Goal: Feedback & Contribution: Contribute content

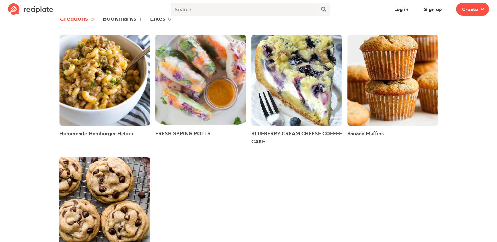
scroll to position [123, 0]
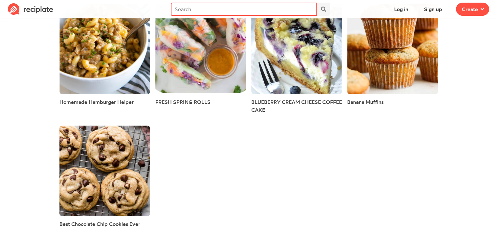
click at [213, 9] on input "text" at bounding box center [244, 9] width 146 height 13
type input "CHARLIE BROWN CAKE"
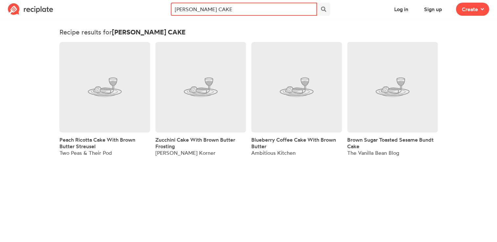
drag, startPoint x: 255, startPoint y: 9, endPoint x: 146, endPoint y: 9, distance: 109.4
click at [148, 9] on nav "Log in Sign up Recipe Write a recipe from scratch Bookmark Save an online recip…" at bounding box center [248, 9] width 497 height 18
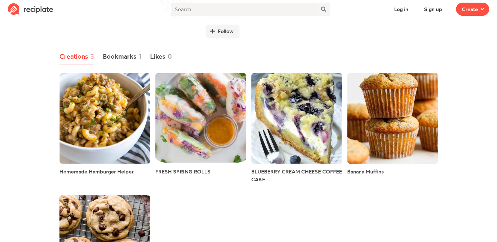
scroll to position [99, 0]
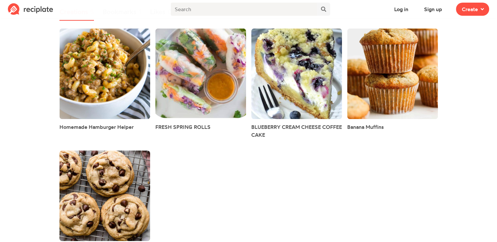
click at [365, 126] on span "Banana Muffins" at bounding box center [365, 127] width 36 height 7
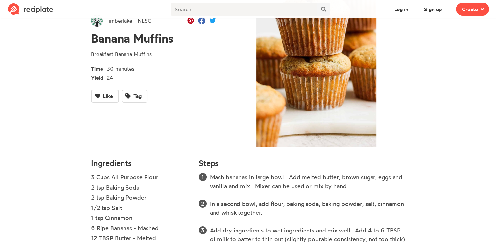
scroll to position [66, 0]
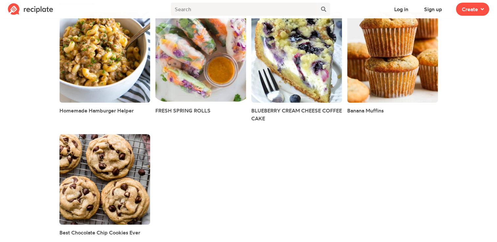
scroll to position [123, 0]
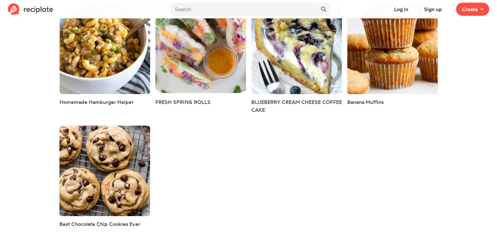
click at [192, 138] on div "Homemade Hamburger Helper FRESH SPRING ROLLS BLUEBERRY CREAM CHEESE COFFEE CAKE…" at bounding box center [249, 118] width 384 height 236
drag, startPoint x: 190, startPoint y: 163, endPoint x: 401, endPoint y: 157, distance: 210.6
click at [401, 157] on div "Homemade Hamburger Helper FRESH SPRING ROLLS BLUEBERRY CREAM CHEESE COFFEE CAKE…" at bounding box center [249, 118] width 384 height 236
click at [432, 7] on button "Sign up" at bounding box center [433, 9] width 30 height 13
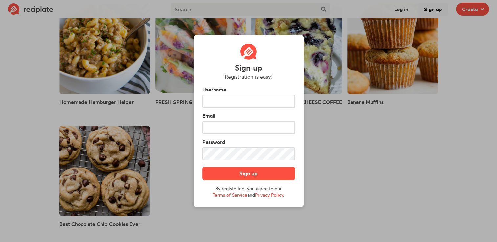
scroll to position [0, 0]
type input "b"
click at [338, 190] on div "Sign up Registration is easy! Username Email Password Sign up By registering, y…" at bounding box center [248, 121] width 497 height 242
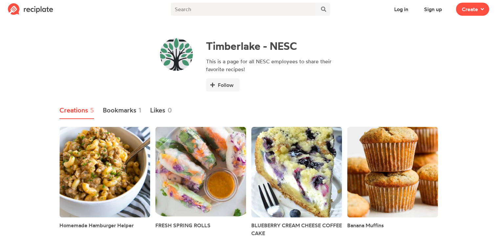
scroll to position [123, 0]
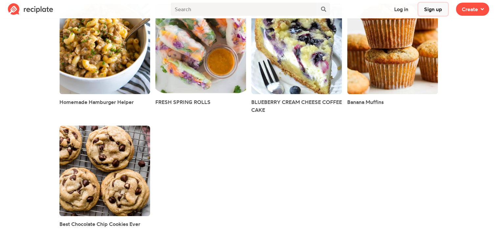
click at [433, 10] on button "Sign up" at bounding box center [433, 9] width 30 height 13
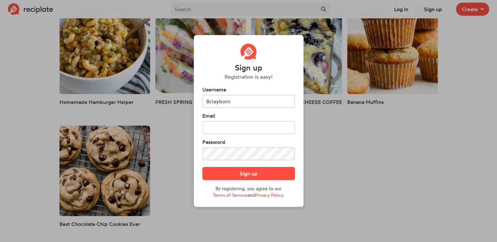
type input "Bclayborn"
type input "[EMAIL_ADDRESS][DOMAIN_NAME]"
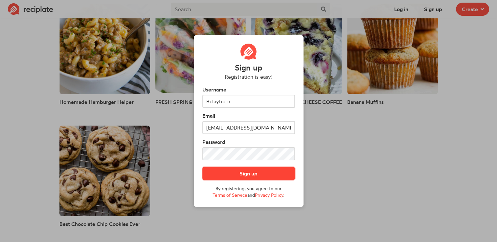
click at [260, 176] on button "Sign up" at bounding box center [248, 173] width 93 height 13
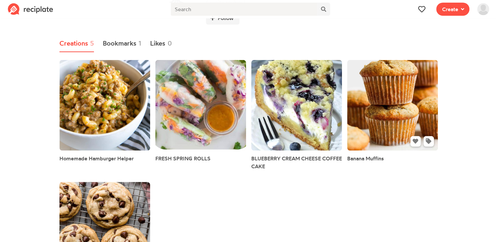
scroll to position [99, 0]
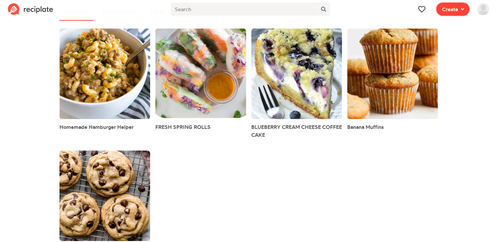
click at [453, 12] on span "Create" at bounding box center [450, 9] width 16 height 8
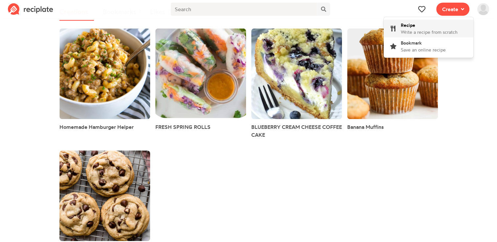
click at [447, 26] on div "Recipe Write a recipe from scratch" at bounding box center [429, 29] width 57 height 14
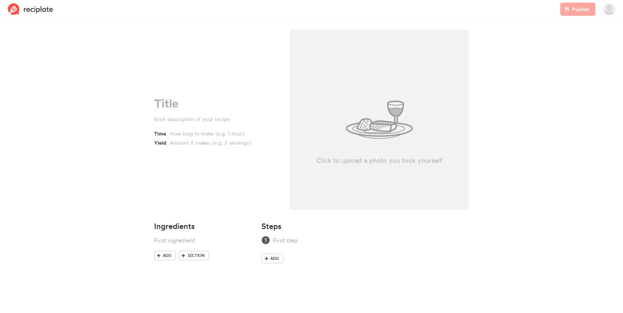
click at [396, 109] on div "Click to upload a photo you took yourself" at bounding box center [380, 120] width 180 height 181
drag, startPoint x: 344, startPoint y: 71, endPoint x: 176, endPoint y: 161, distance: 189.8
click at [176, 161] on div "Time Yield" at bounding box center [217, 122] width 136 height 192
paste div
drag, startPoint x: 227, startPoint y: 119, endPoint x: 148, endPoint y: 110, distance: 79.4
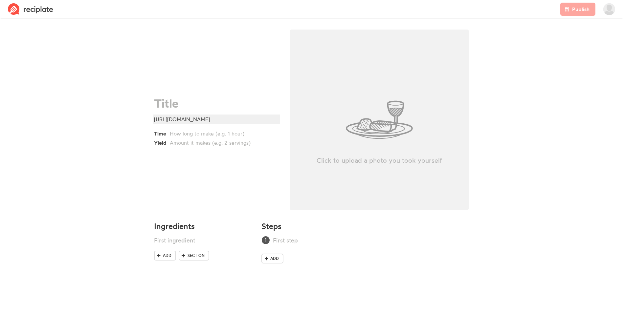
click at [149, 110] on div "[URL][DOMAIN_NAME] Time Yield" at bounding box center [217, 122] width 136 height 192
drag, startPoint x: 228, startPoint y: 126, endPoint x: 176, endPoint y: 117, distance: 52.7
click at [181, 117] on div "[URL][DOMAIN_NAME]" at bounding box center [215, 119] width 123 height 8
drag, startPoint x: 176, startPoint y: 117, endPoint x: 135, endPoint y: 106, distance: 43.2
click at [140, 108] on section "https://th.bing.com/th/id/OSK.37721d1c921f149ef3ca517386ceb52d?w=612 Time Yield…" at bounding box center [311, 151] width 623 height 262
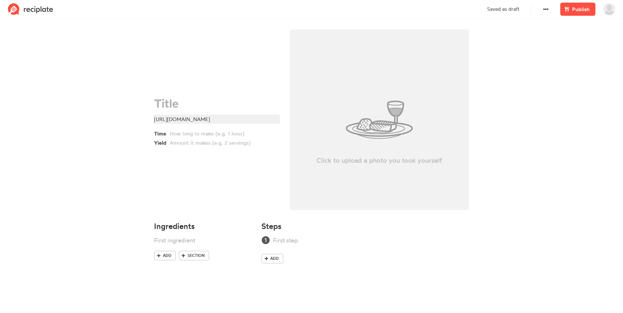
drag, startPoint x: 228, startPoint y: 123, endPoint x: 150, endPoint y: 109, distance: 79.0
click at [150, 109] on div "https://th.bing.com/th/id/OSK.37721d1c921f149ef3ca517386ceb52d?w=612 Time Yield" at bounding box center [217, 122] width 136 height 192
click at [422, 128] on div "Click to upload a photo you took yourself" at bounding box center [380, 120] width 180 height 181
type input "C:\fakepath\Screenshot_15-7-2025_102550_.jpeg"
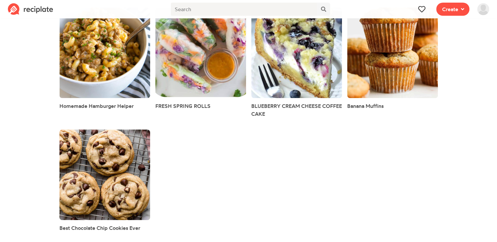
scroll to position [123, 0]
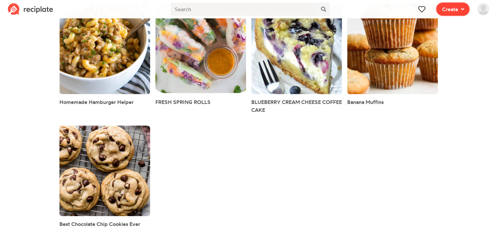
click at [461, 14] on button "Create" at bounding box center [452, 9] width 33 height 13
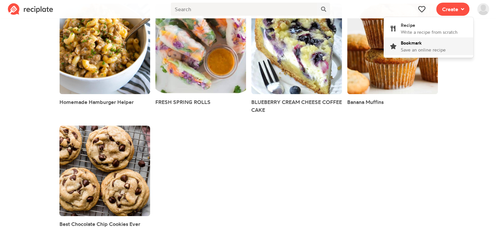
click at [440, 46] on div "Bookmark Save an online recipe" at bounding box center [423, 46] width 45 height 14
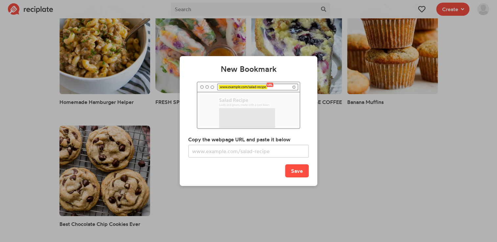
scroll to position [0, 0]
click at [207, 154] on input "text" at bounding box center [248, 151] width 121 height 13
paste input "https://www.delish.com/holiday-recipes/halloween/a44627803/its-the-great-bundtk…"
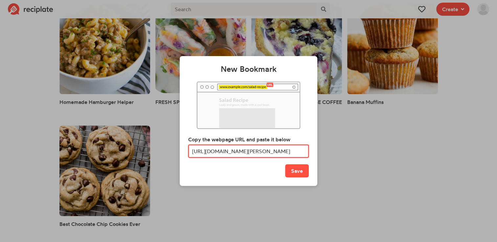
scroll to position [0, 154]
type input "https://www.delish.com/holiday-recipes/halloween/a44627803/its-the-great-bundtk…"
click at [296, 174] on button "Save" at bounding box center [297, 171] width 24 height 13
click at [296, 174] on link "Save" at bounding box center [297, 171] width 24 height 13
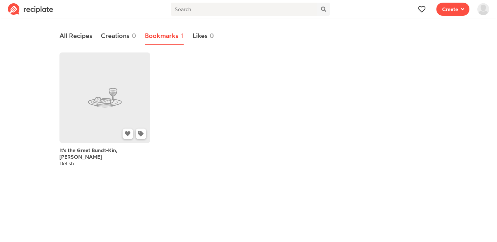
click at [121, 129] on link at bounding box center [104, 98] width 91 height 91
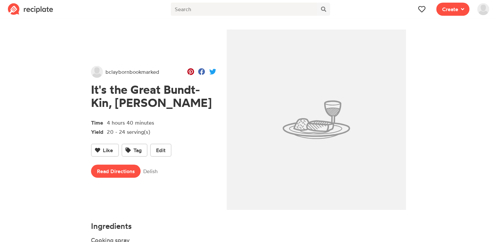
click at [342, 128] on img at bounding box center [317, 120] width 180 height 181
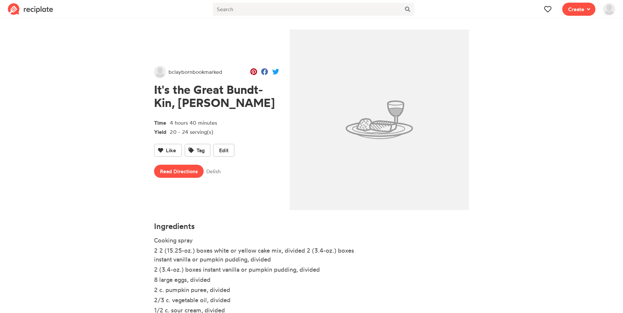
click at [349, 132] on img at bounding box center [380, 120] width 180 height 181
click at [399, 105] on img at bounding box center [380, 120] width 180 height 181
drag, startPoint x: 399, startPoint y: 105, endPoint x: 377, endPoint y: 99, distance: 23.2
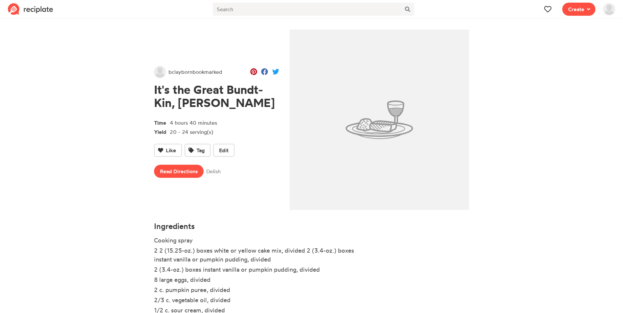
click at [377, 99] on img at bounding box center [380, 120] width 180 height 181
click at [385, 101] on img at bounding box center [380, 120] width 180 height 181
click at [384, 102] on img at bounding box center [380, 120] width 180 height 181
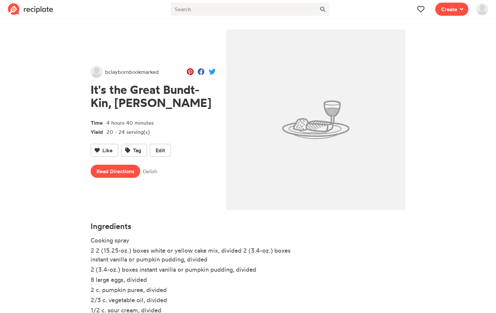
click at [298, 125] on img at bounding box center [316, 120] width 180 height 181
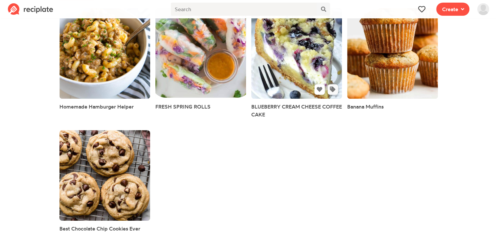
scroll to position [123, 0]
